Goal: Check status: Check status

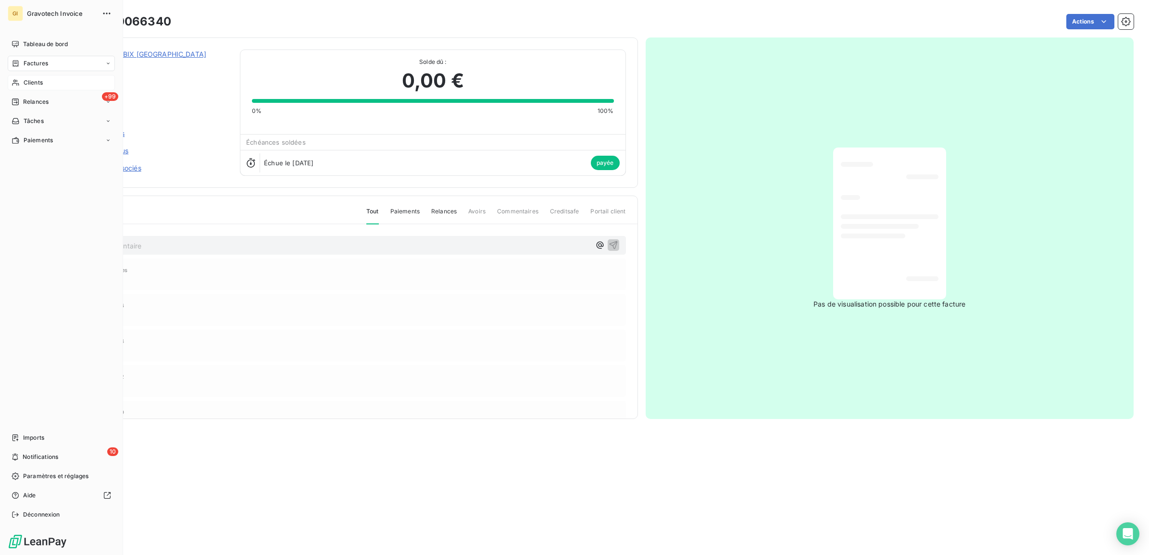
click at [28, 82] on span "Clients" at bounding box center [33, 82] width 19 height 9
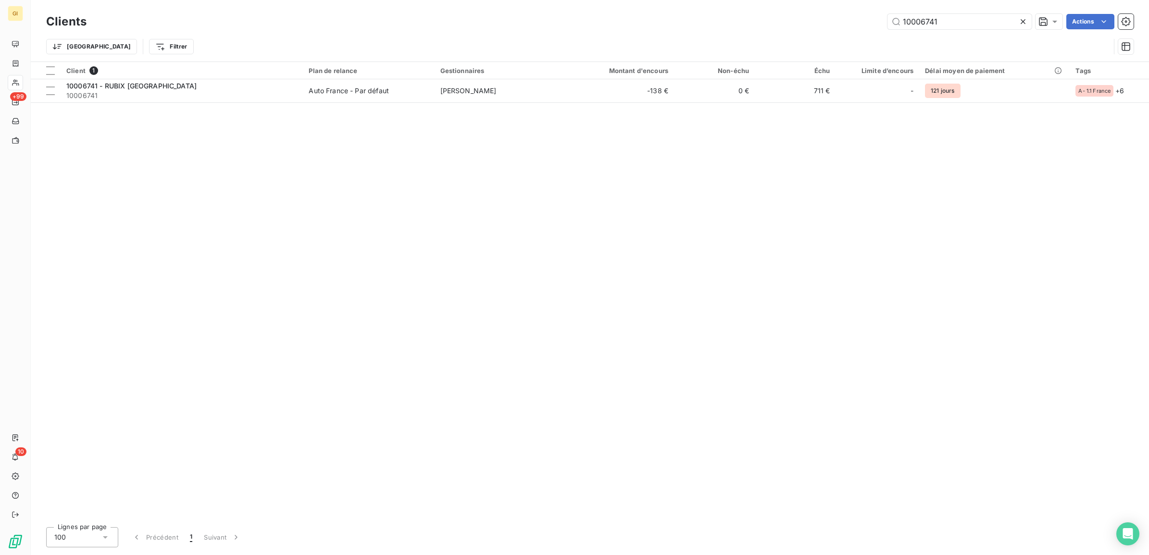
drag, startPoint x: 948, startPoint y: 25, endPoint x: 788, endPoint y: 23, distance: 160.1
click at [788, 23] on div "10006741 Actions" at bounding box center [616, 21] width 1036 height 15
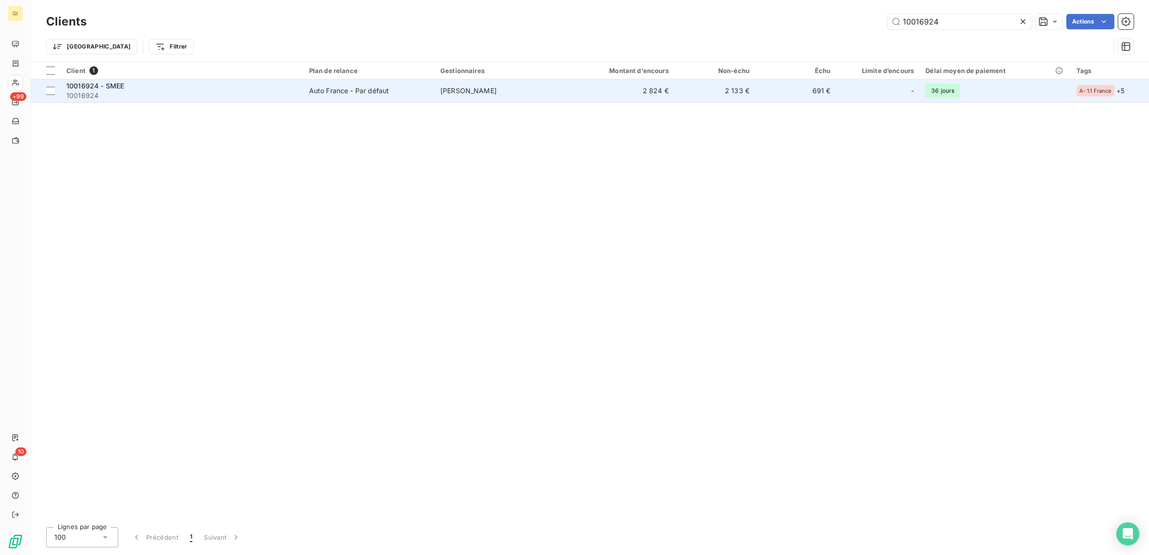
type input "10016924"
click at [284, 91] on span "10016924" at bounding box center [181, 96] width 231 height 10
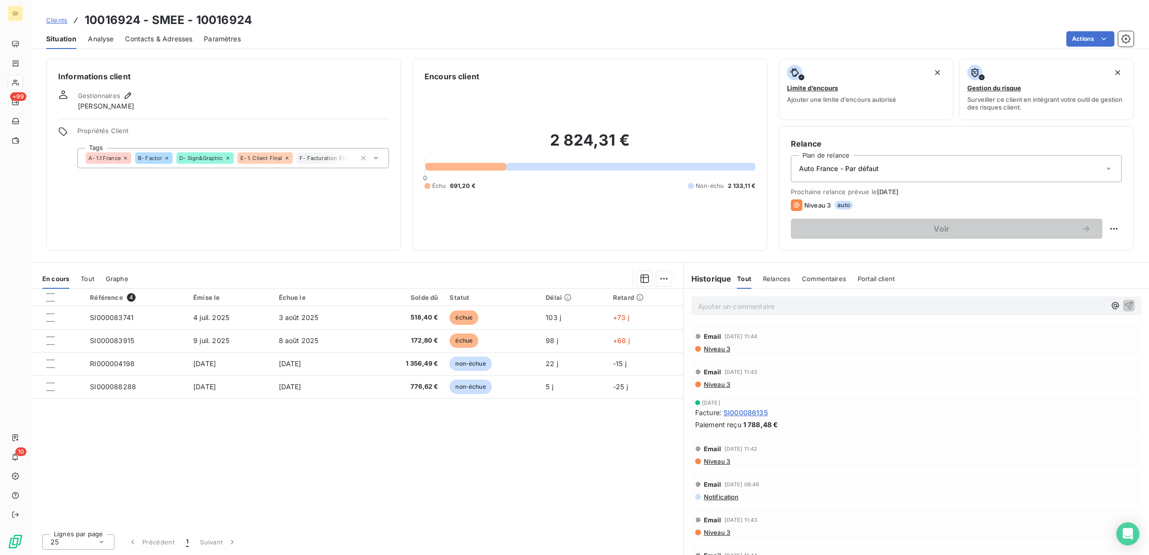
click at [147, 34] on span "Contacts & Adresses" at bounding box center [158, 39] width 67 height 10
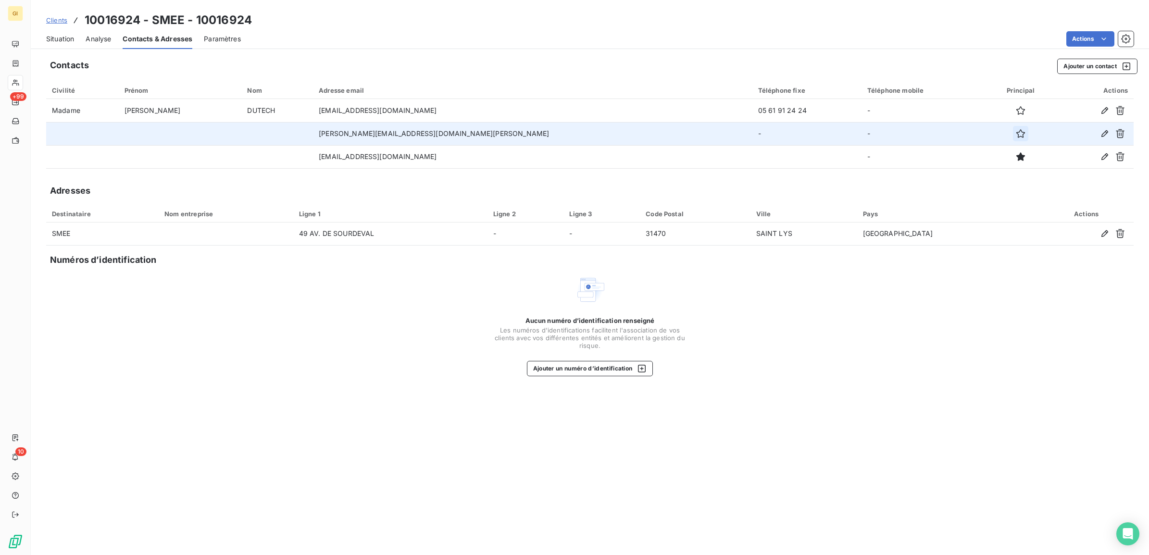
click at [1016, 132] on icon "button" at bounding box center [1021, 134] width 10 height 10
click at [57, 34] on span "Situation" at bounding box center [60, 39] width 28 height 10
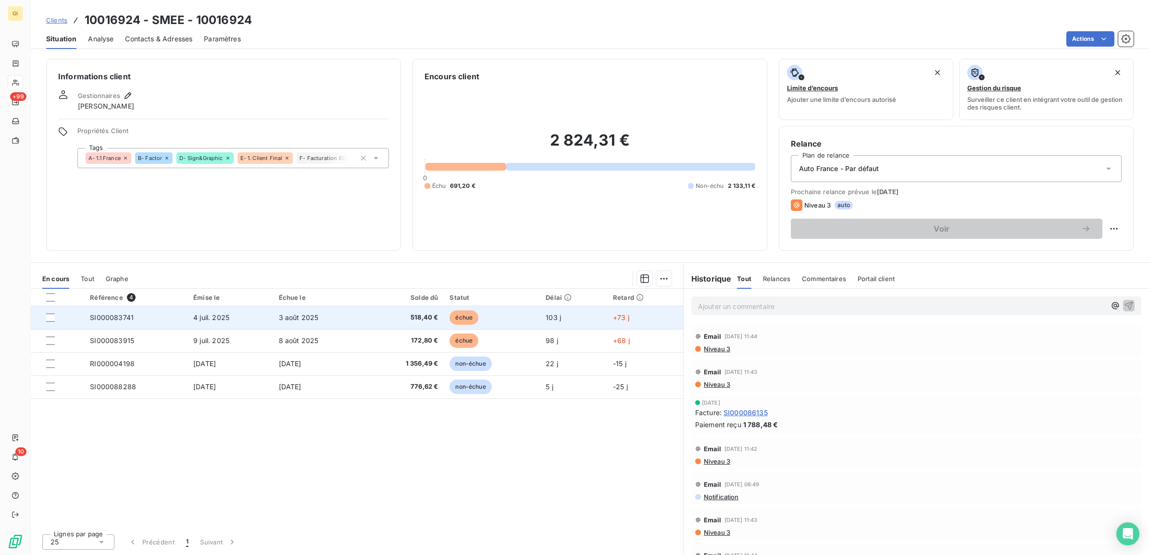
click at [365, 311] on td "3 août 2025" at bounding box center [319, 317] width 92 height 23
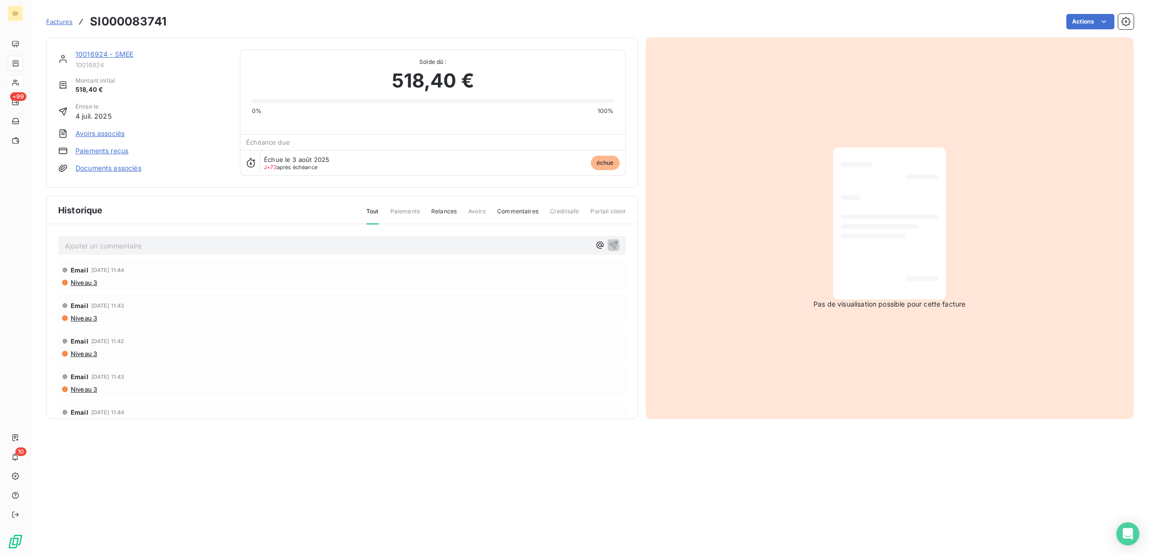
click at [348, 244] on p "Ajouter un commentaire ﻿" at bounding box center [328, 246] width 526 height 12
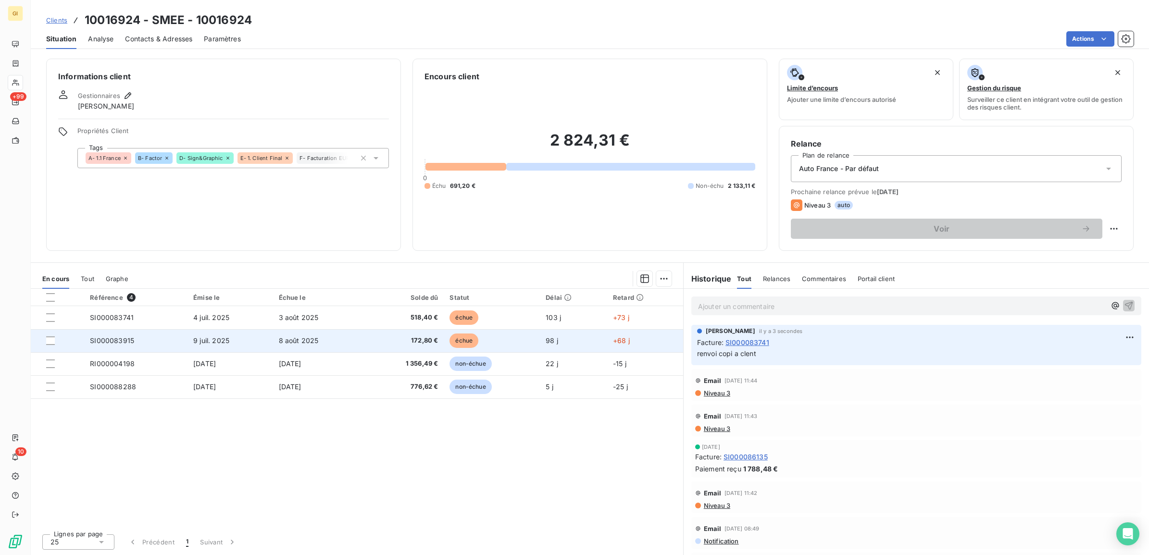
click at [188, 337] on td "9 juil. 2025" at bounding box center [230, 340] width 85 height 23
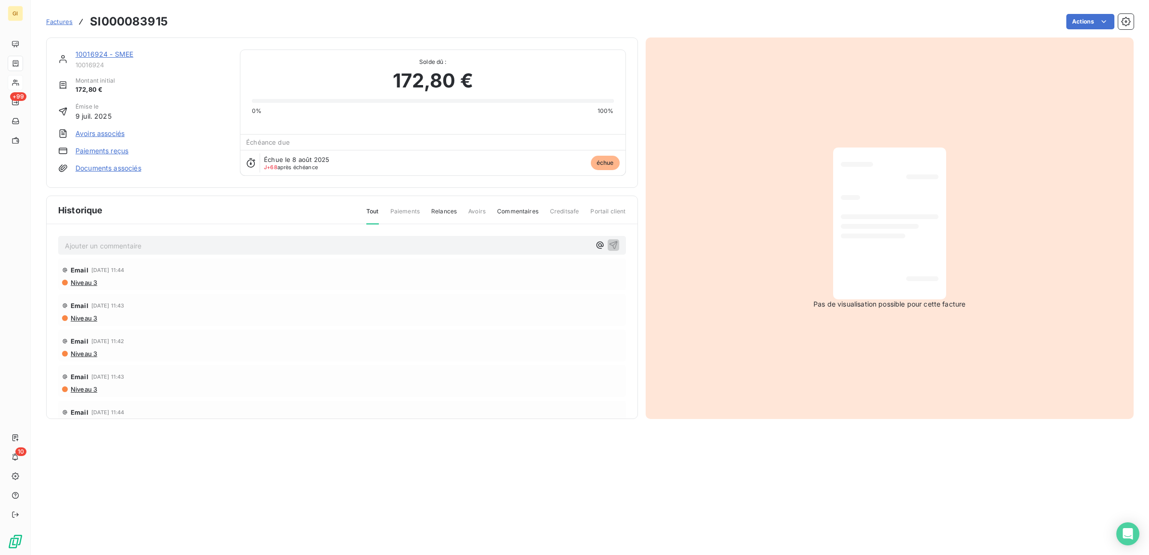
click at [160, 250] on p "Ajouter un commentaire ﻿" at bounding box center [328, 246] width 526 height 12
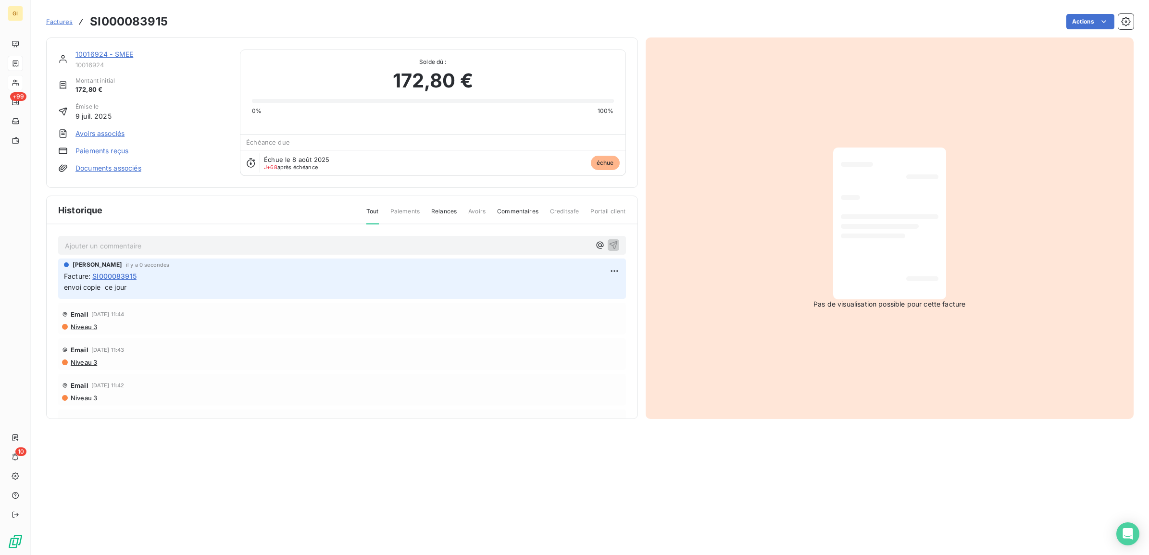
click at [405, 429] on section "Factures SI000083915 Actions 10016924 - SMEE 10016924 Montant initial 172,80 € …" at bounding box center [590, 277] width 1118 height 555
